Goal: Task Accomplishment & Management: Complete application form

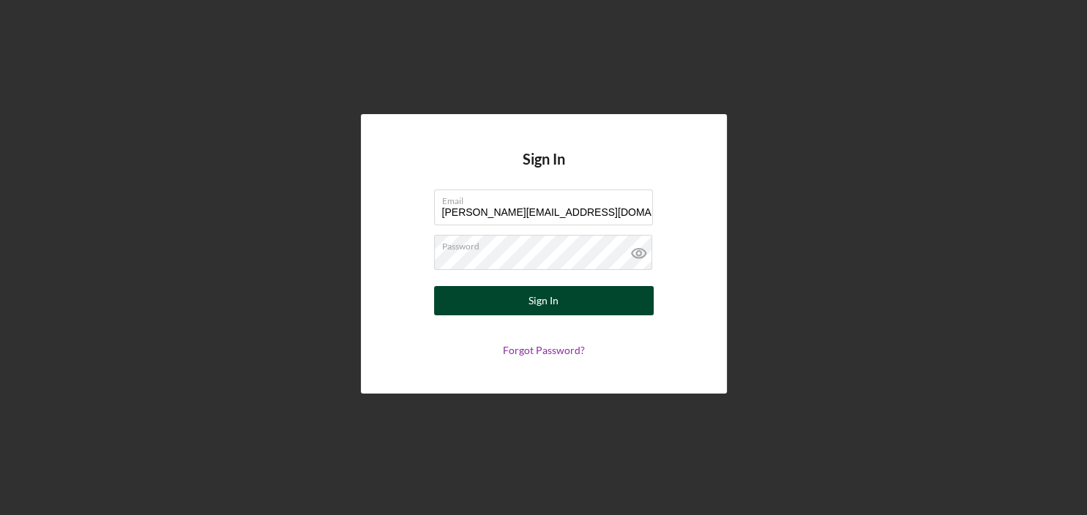
type input "[PERSON_NAME][EMAIL_ADDRESS][DOMAIN_NAME]"
click at [518, 299] on button "Sign In" at bounding box center [544, 300] width 220 height 29
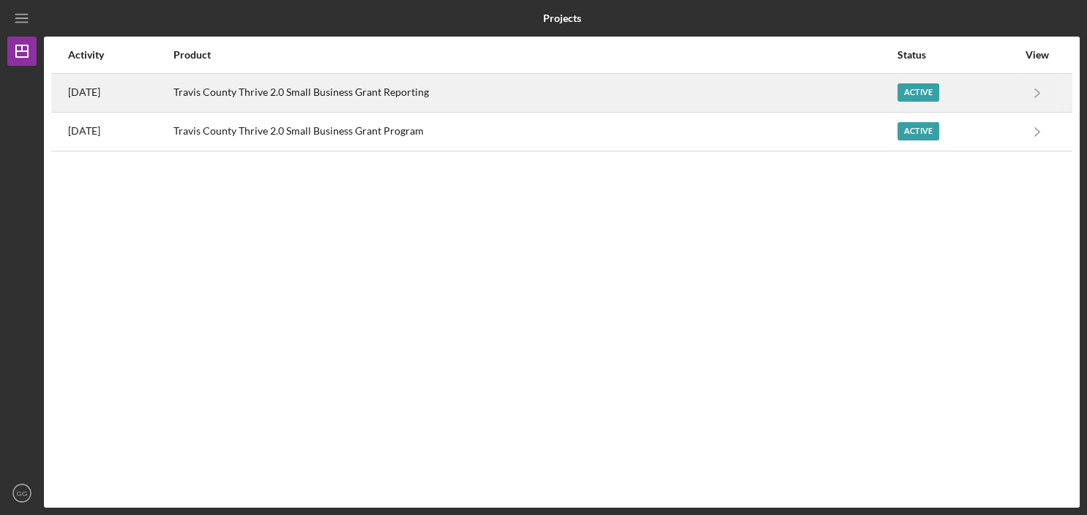
click at [356, 94] on div "Travis County Thrive 2.0 Small Business Grant Reporting" at bounding box center [535, 93] width 723 height 37
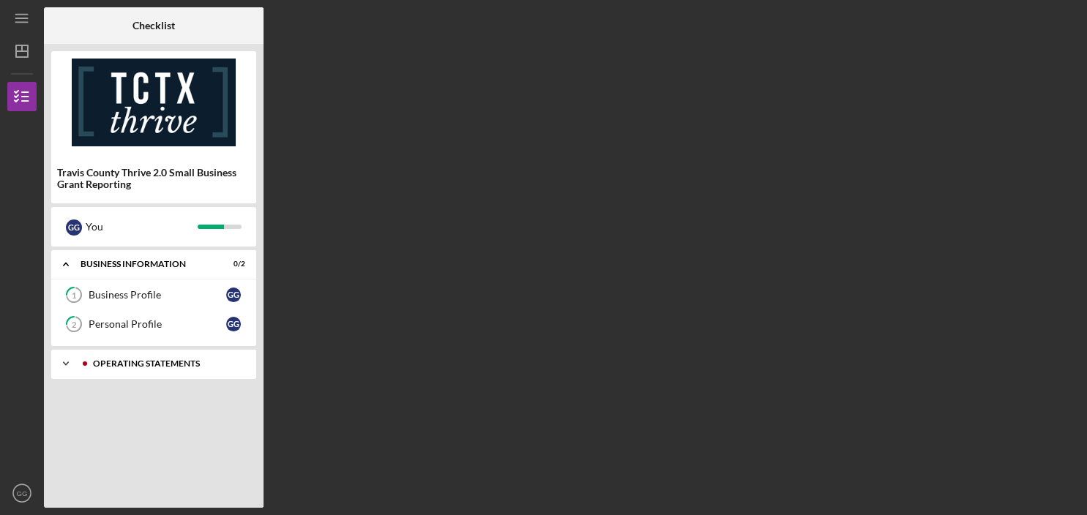
click at [64, 363] on polyline at bounding box center [66, 363] width 4 height 3
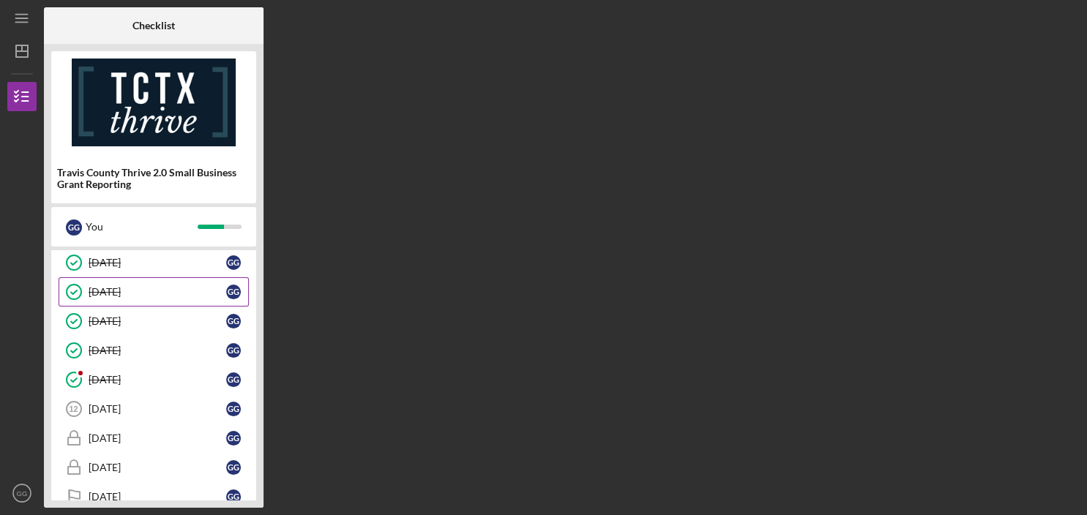
scroll to position [270, 0]
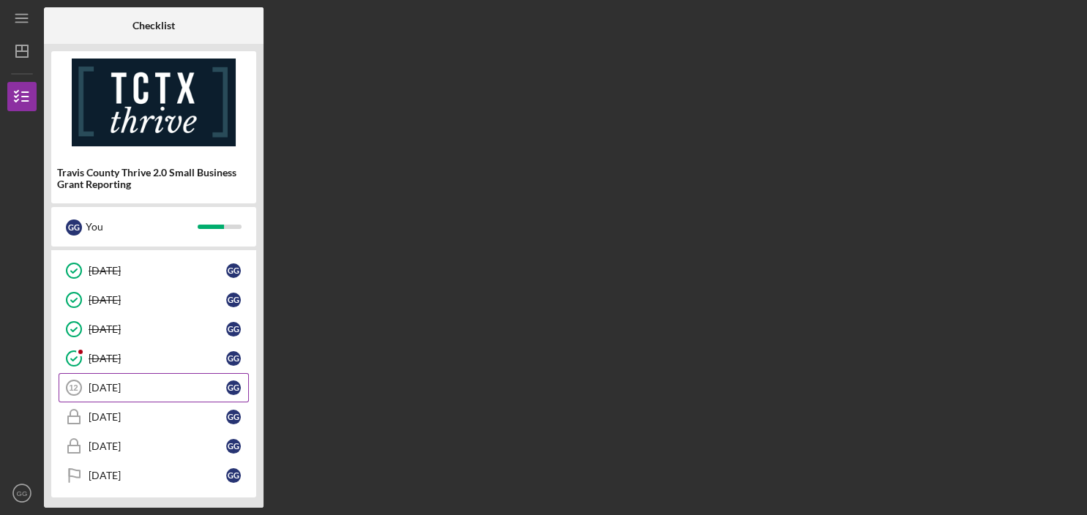
click at [124, 384] on div "[DATE]" at bounding box center [158, 388] width 138 height 12
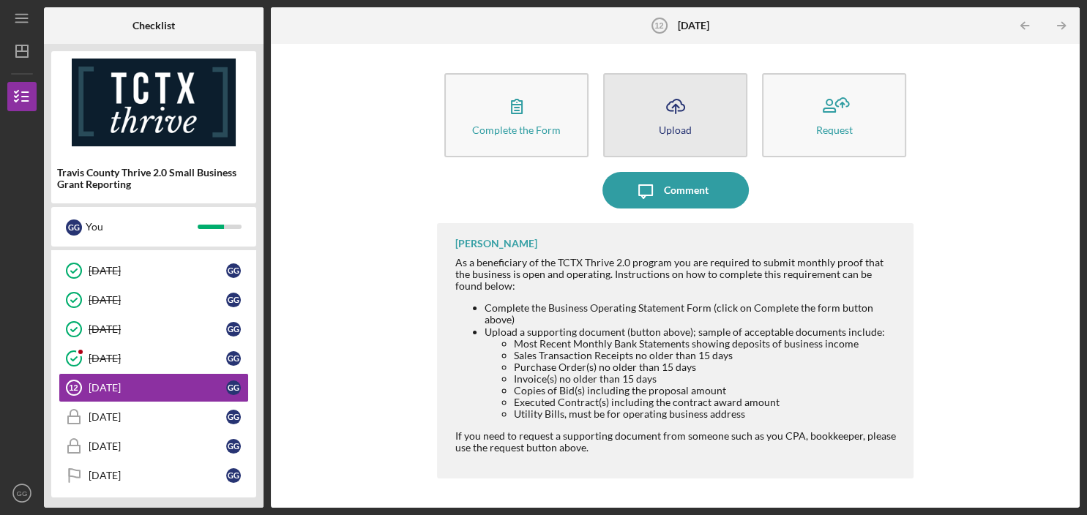
click at [677, 116] on icon "Icon/Upload" at bounding box center [675, 106] width 37 height 37
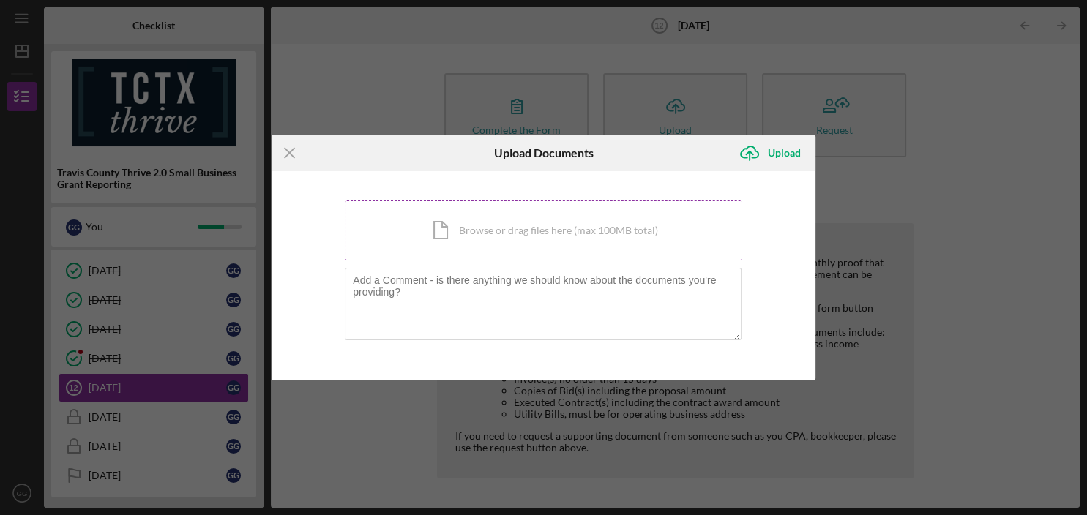
click at [521, 236] on div "Icon/Document Browse or drag files here (max 100MB total) Tap to choose files o…" at bounding box center [544, 231] width 398 height 60
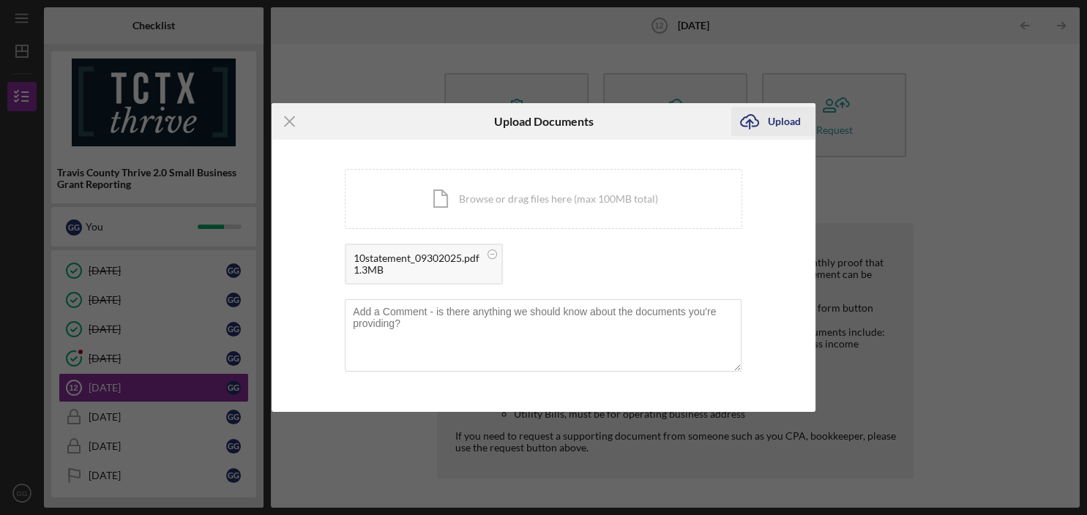
click at [781, 122] on div "Upload" at bounding box center [784, 121] width 33 height 29
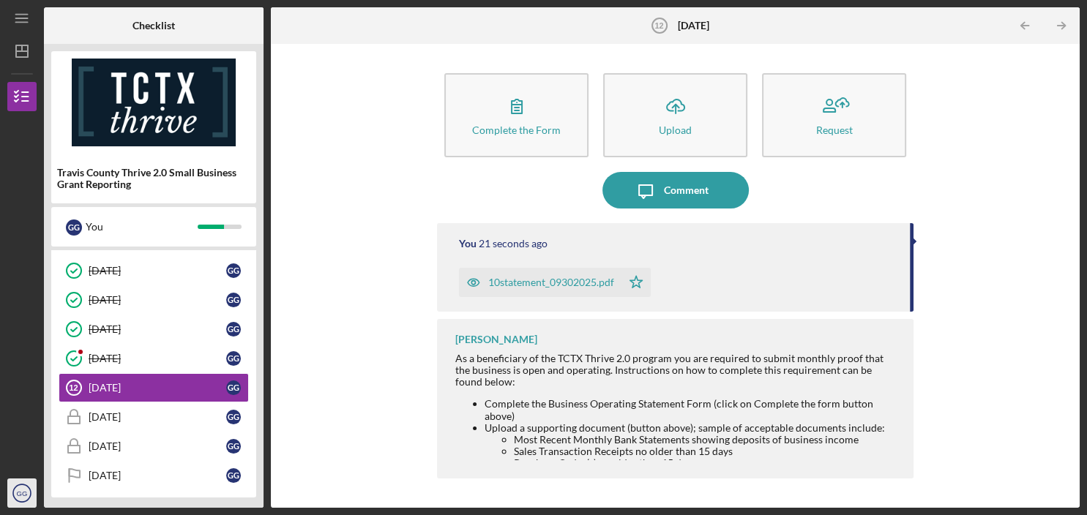
click at [22, 497] on text "GG" at bounding box center [22, 494] width 11 height 8
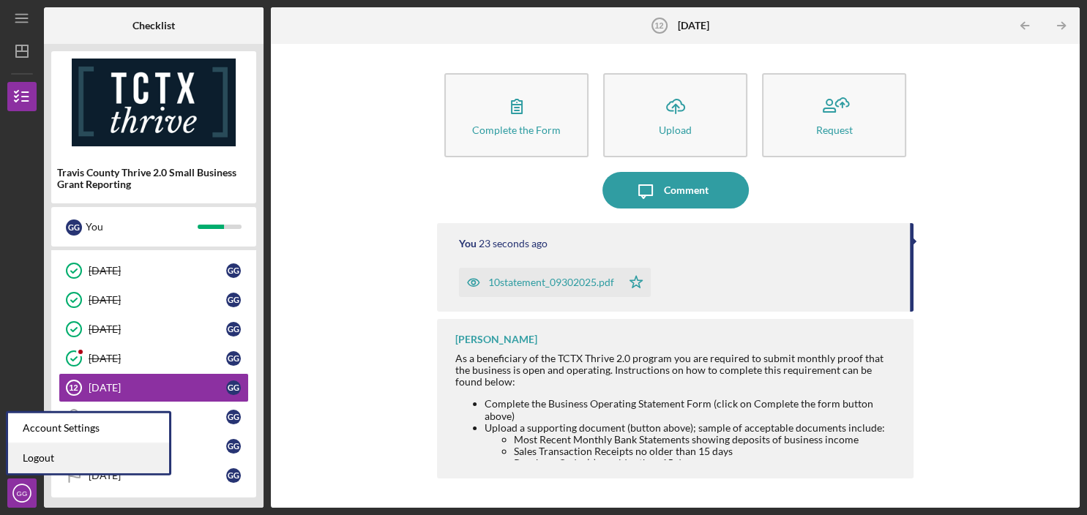
click at [40, 456] on link "Logout" at bounding box center [88, 459] width 161 height 30
